Goal: Task Accomplishment & Management: Use online tool/utility

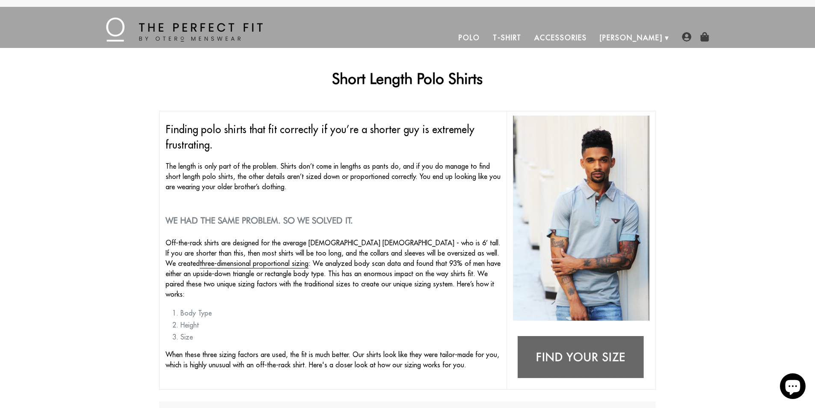
click at [592, 357] on img at bounding box center [581, 358] width 136 height 54
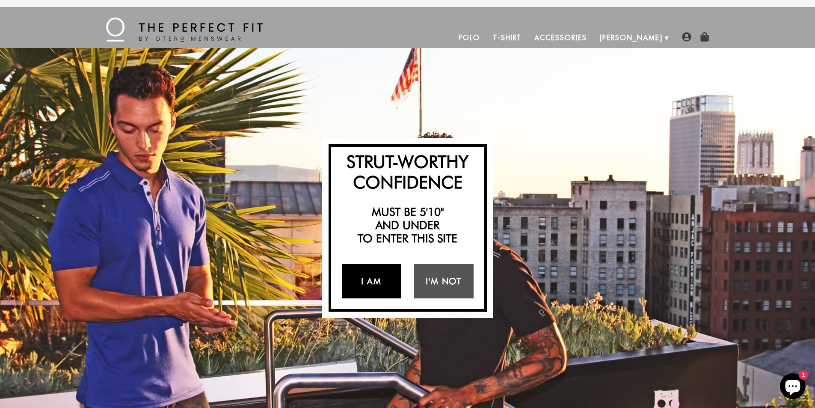
click at [388, 281] on link "I Am" at bounding box center [371, 281] width 59 height 34
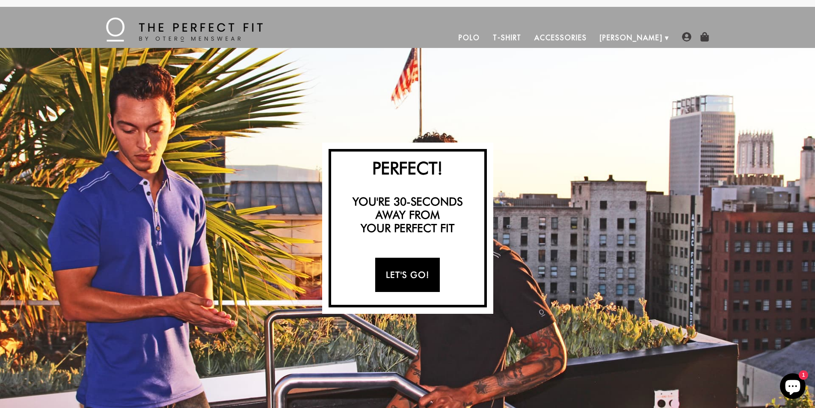
click at [394, 278] on link "Let's Go!" at bounding box center [407, 275] width 65 height 34
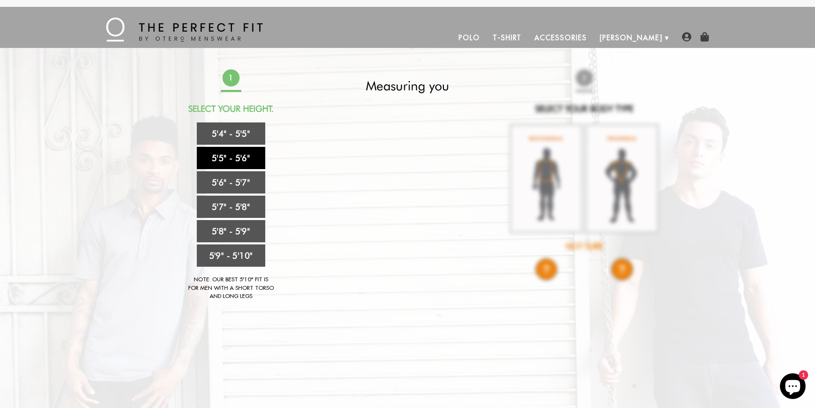
click at [255, 159] on link "5'5" - 5'6"" at bounding box center [231, 158] width 68 height 22
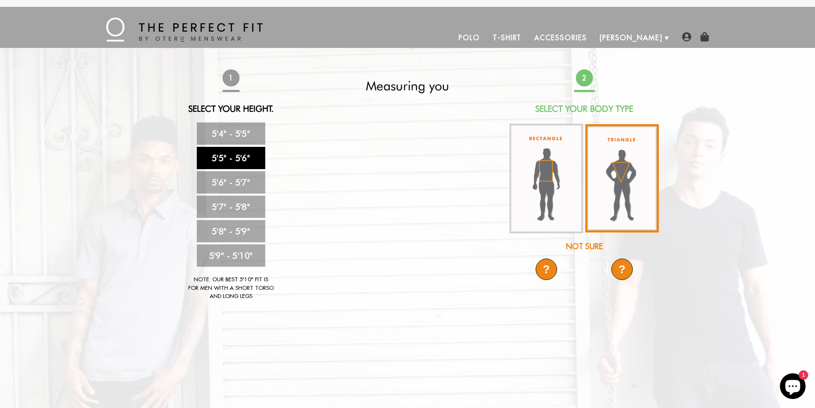
click at [628, 180] on img at bounding box center [622, 178] width 74 height 108
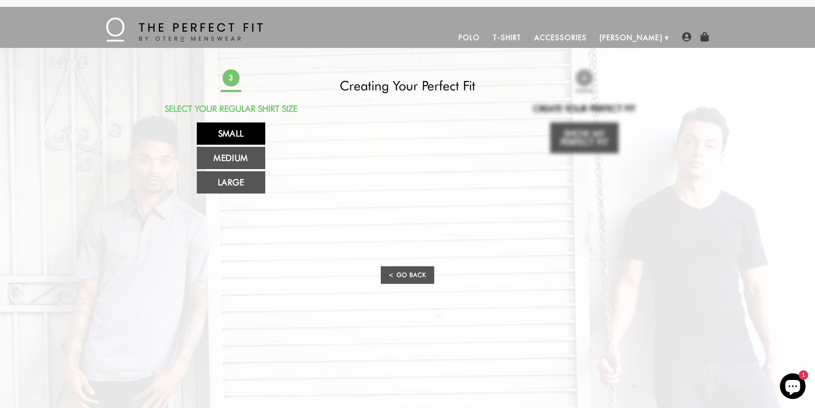
click at [252, 134] on link "Small" at bounding box center [231, 133] width 68 height 22
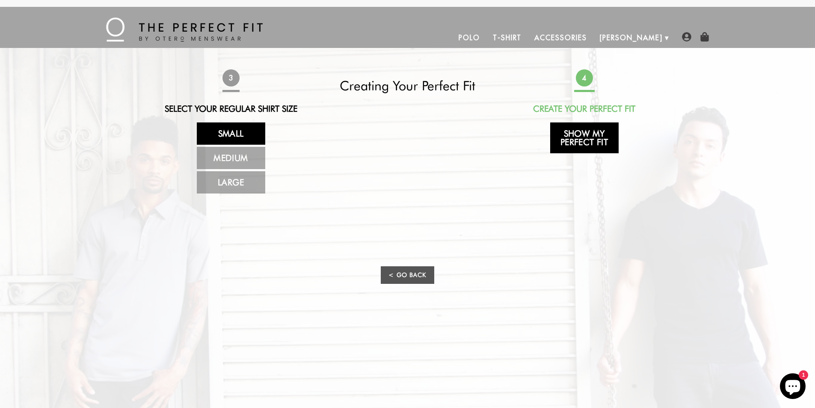
click at [590, 142] on link "Show My Perfect Fit" at bounding box center [584, 137] width 68 height 31
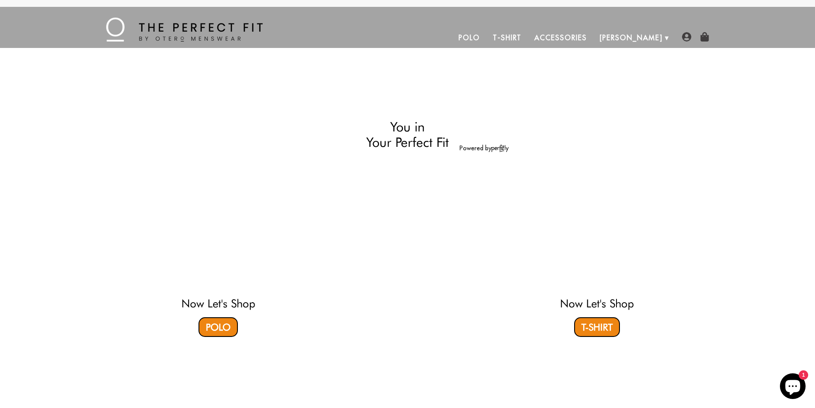
select select "55-56"
select select "triangle"
